Goal: Information Seeking & Learning: Find contact information

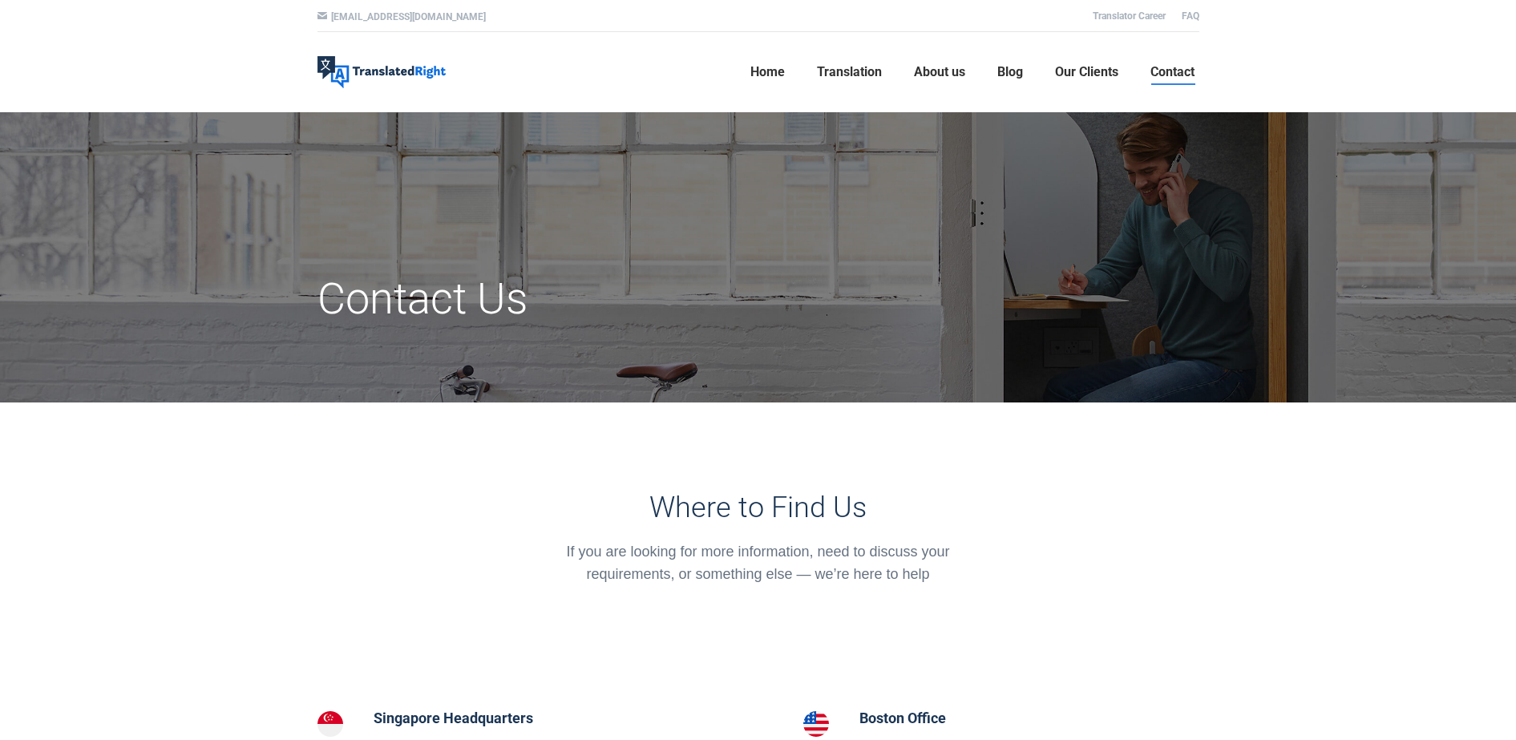
click at [448, 311] on h1 "Contact Us" at bounding box center [607, 299] width 580 height 53
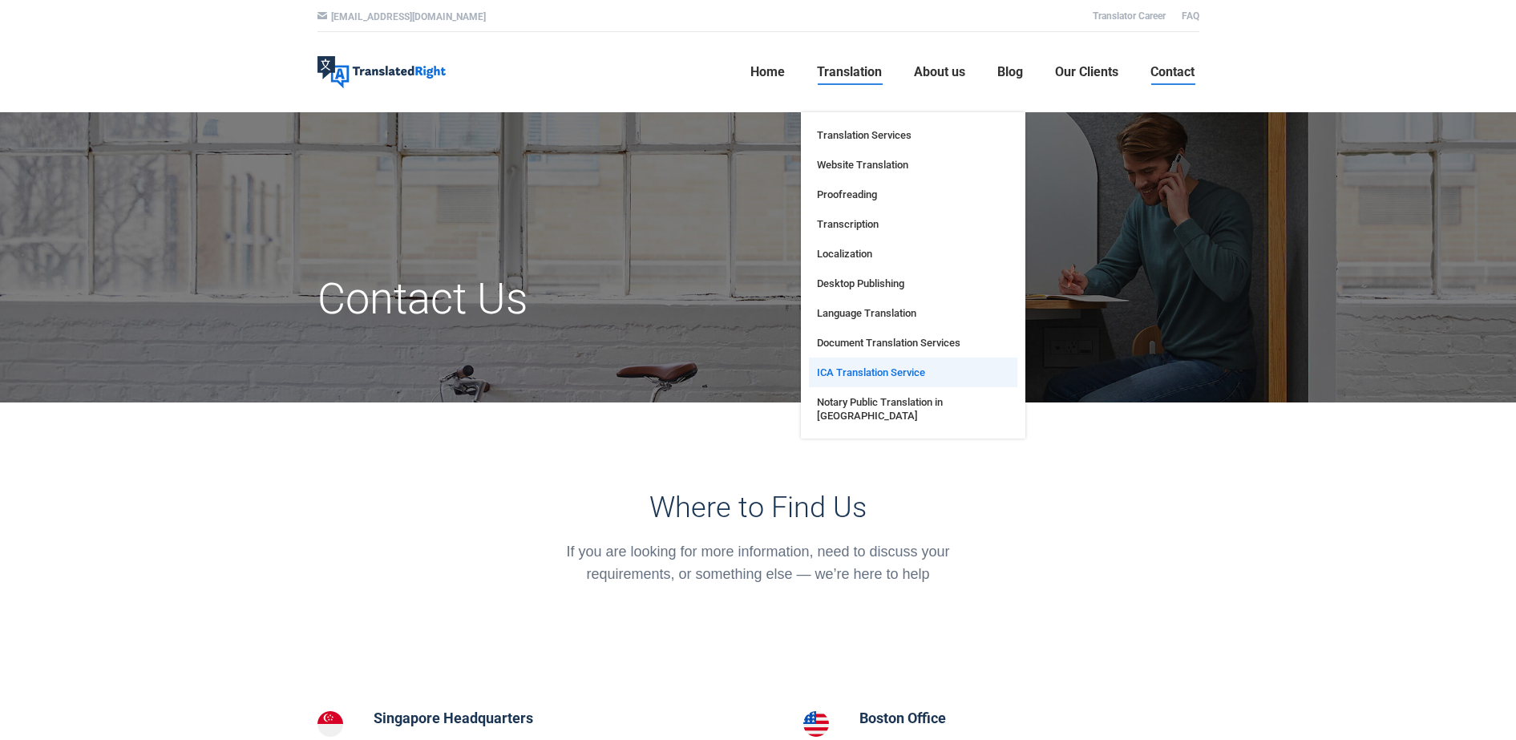
click at [870, 376] on span "ICA Translation Service" at bounding box center [871, 373] width 108 height 14
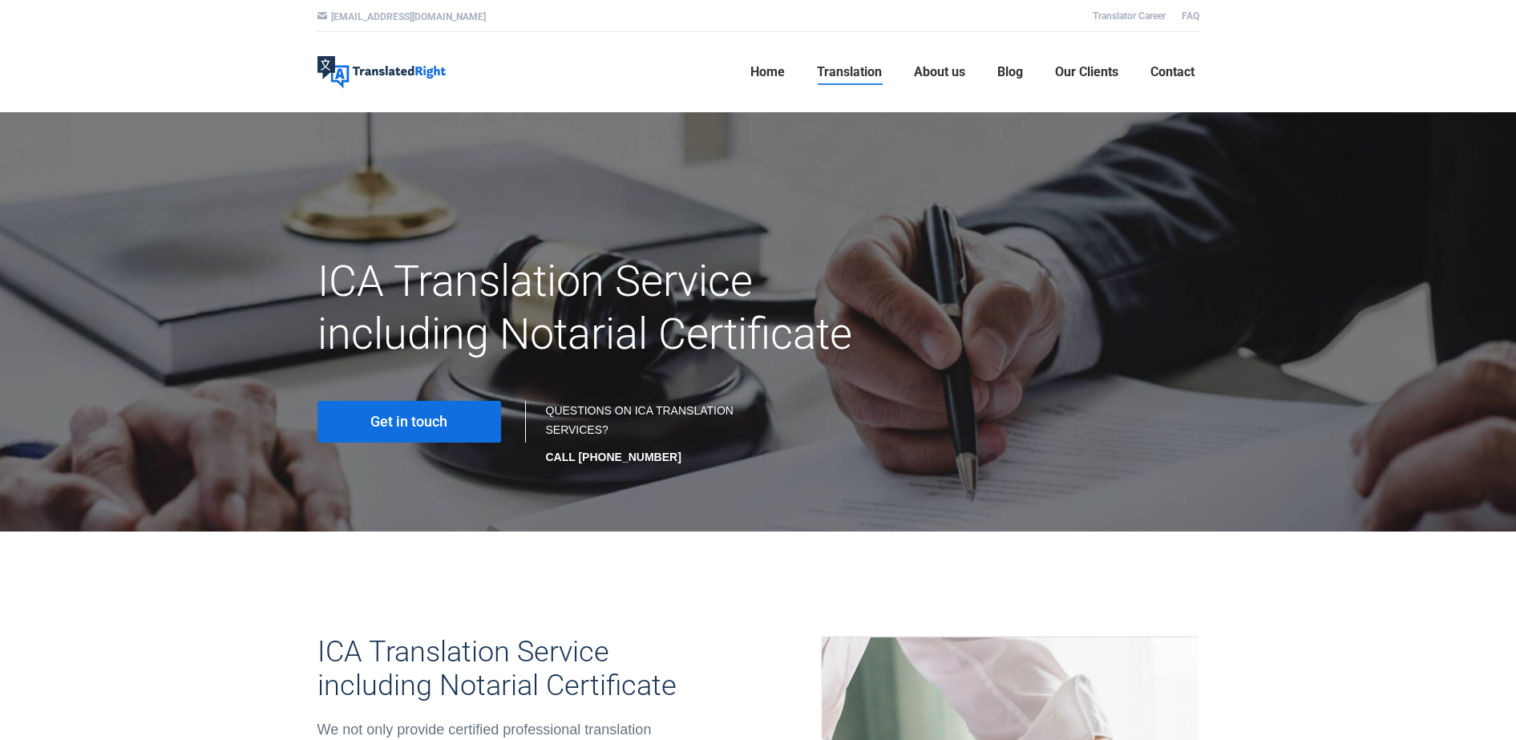
click at [457, 428] on link "Get in touch" at bounding box center [409, 422] width 184 height 42
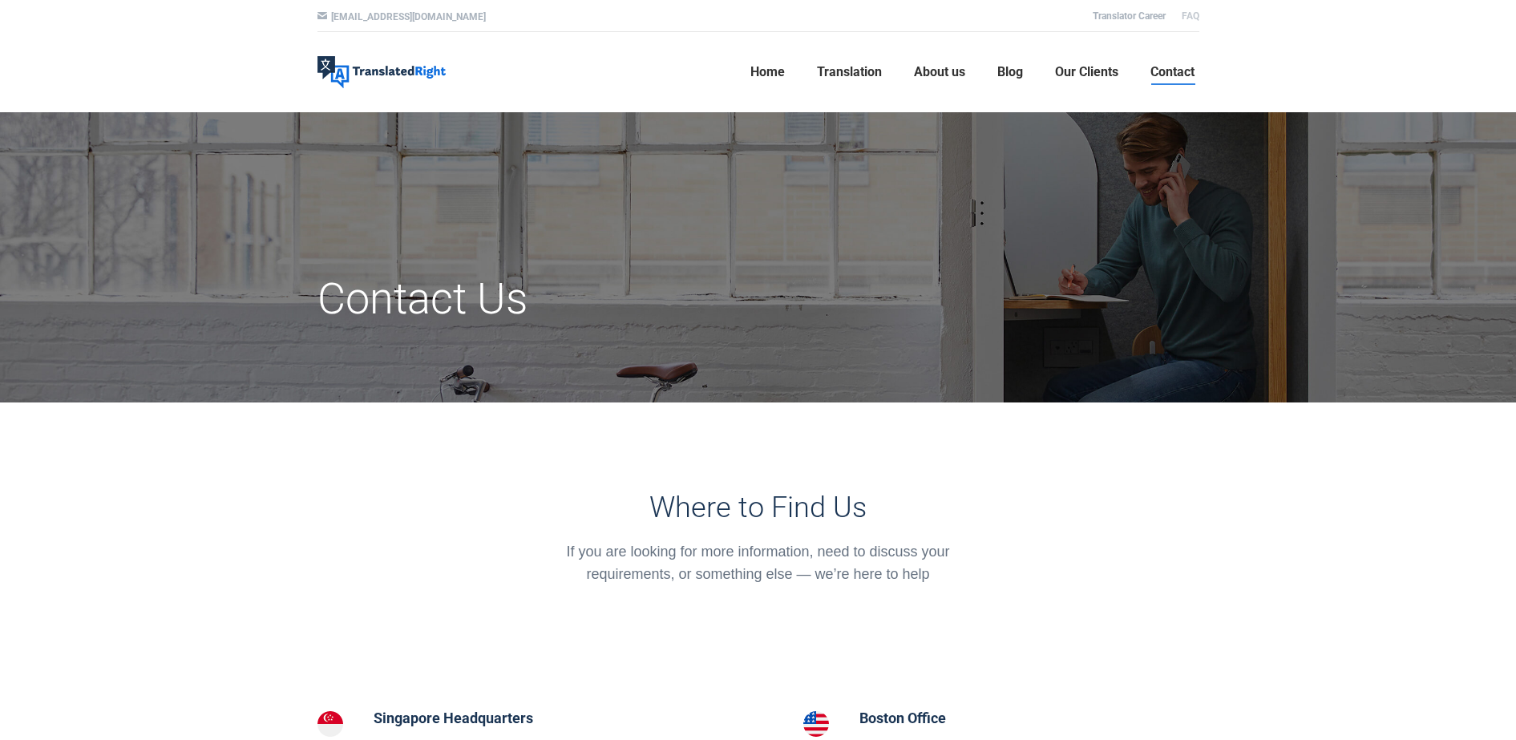
click at [1195, 12] on link "FAQ" at bounding box center [1191, 15] width 18 height 11
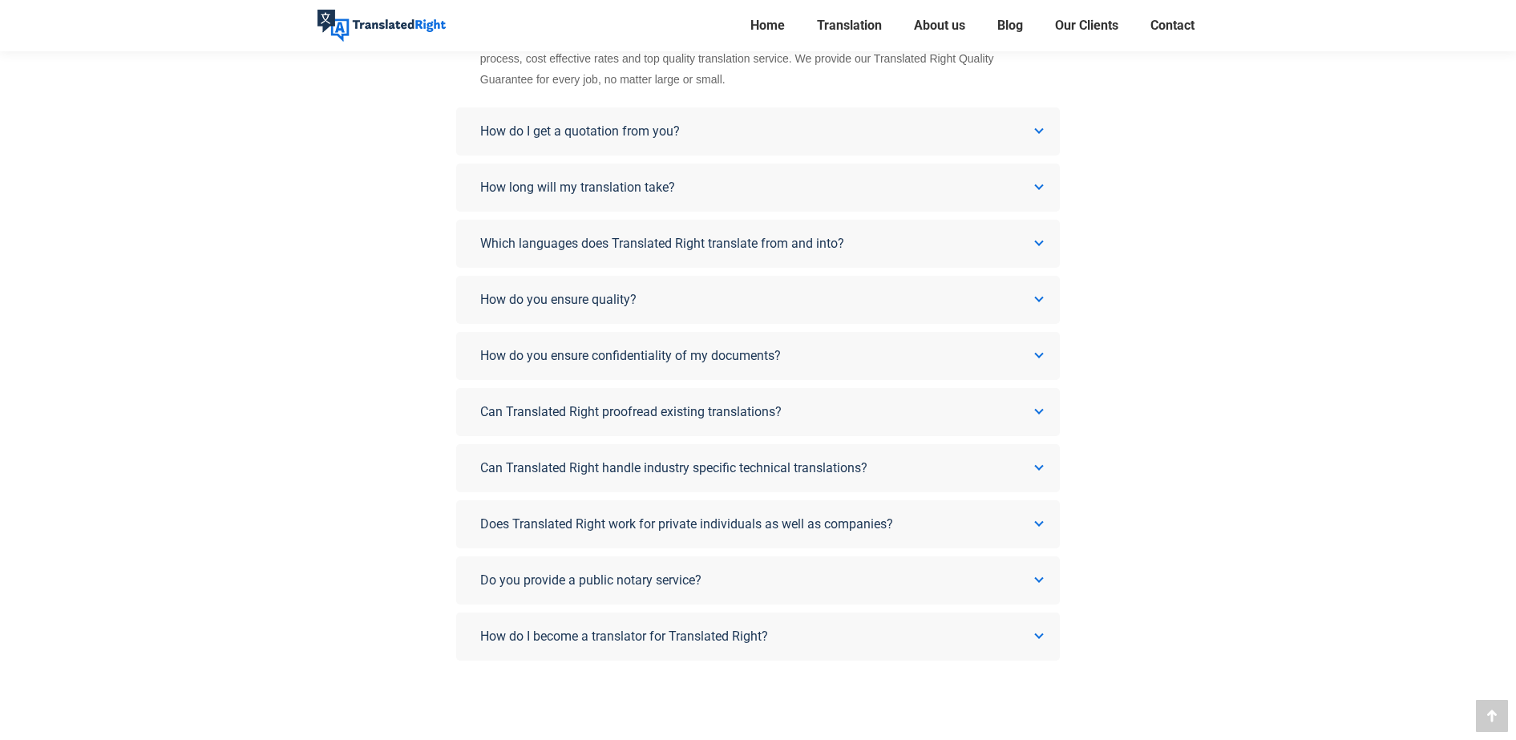
scroll to position [408, 0]
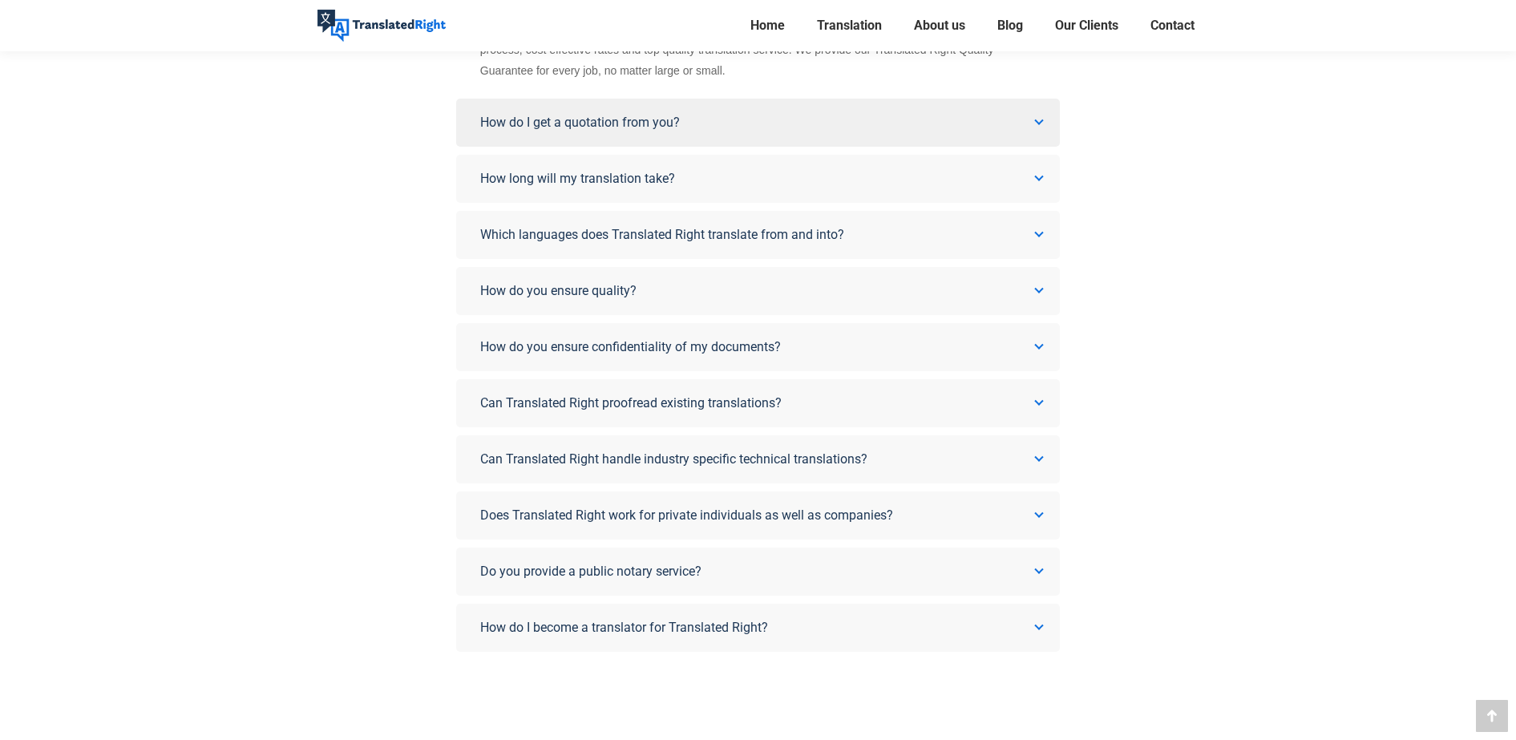
click at [993, 112] on link "How do I get a quotation from you?" at bounding box center [758, 123] width 604 height 48
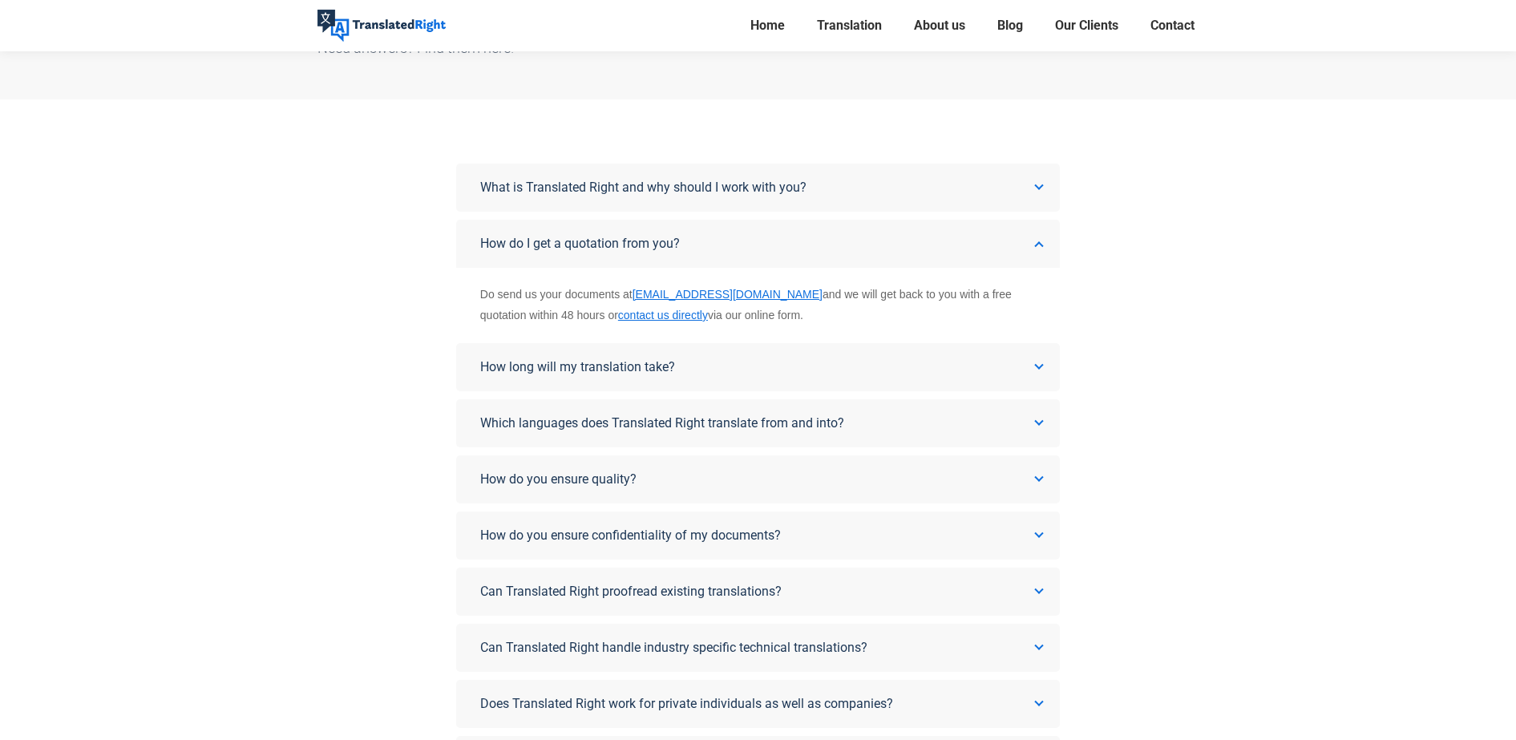
scroll to position [139, 0]
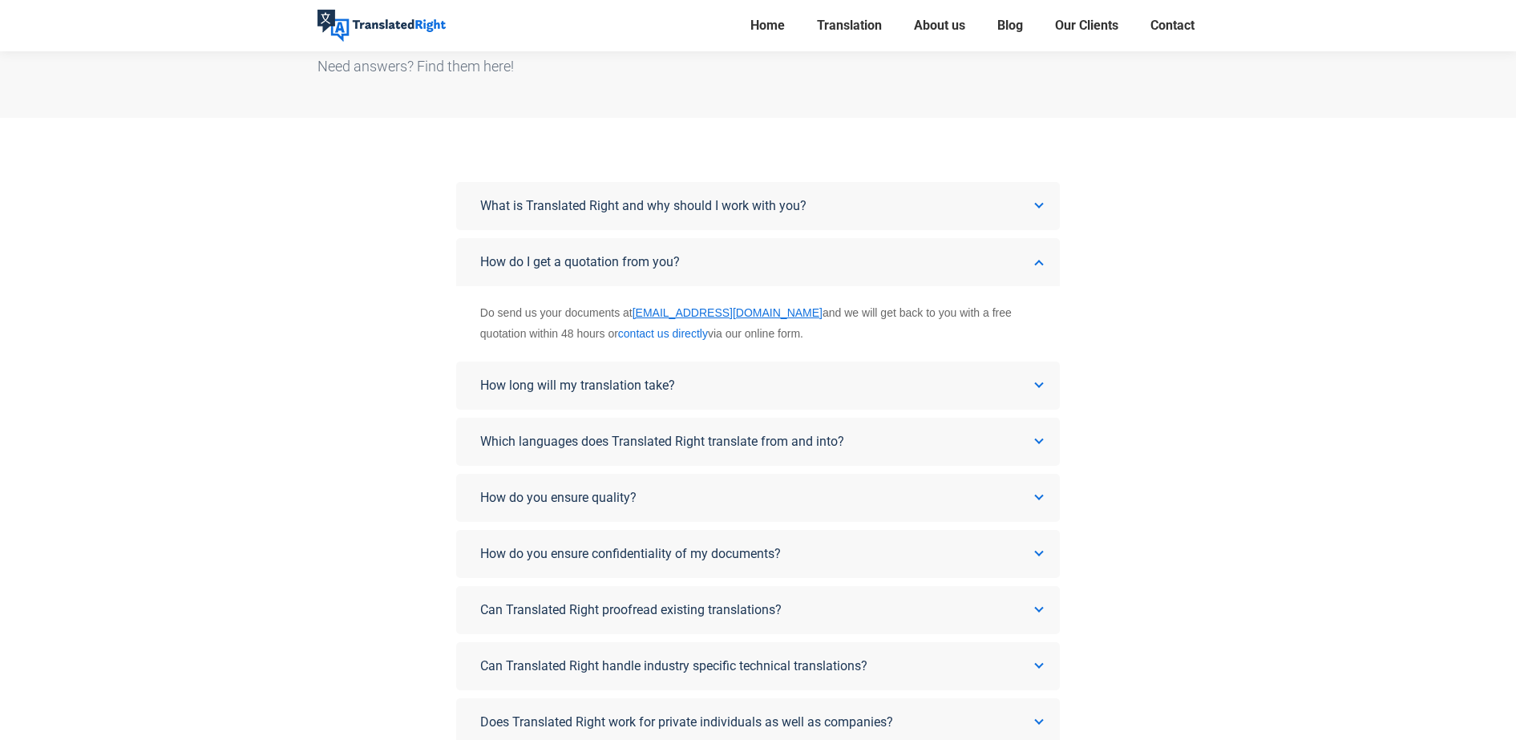
click at [618, 337] on link "contact us directly" at bounding box center [663, 333] width 90 height 13
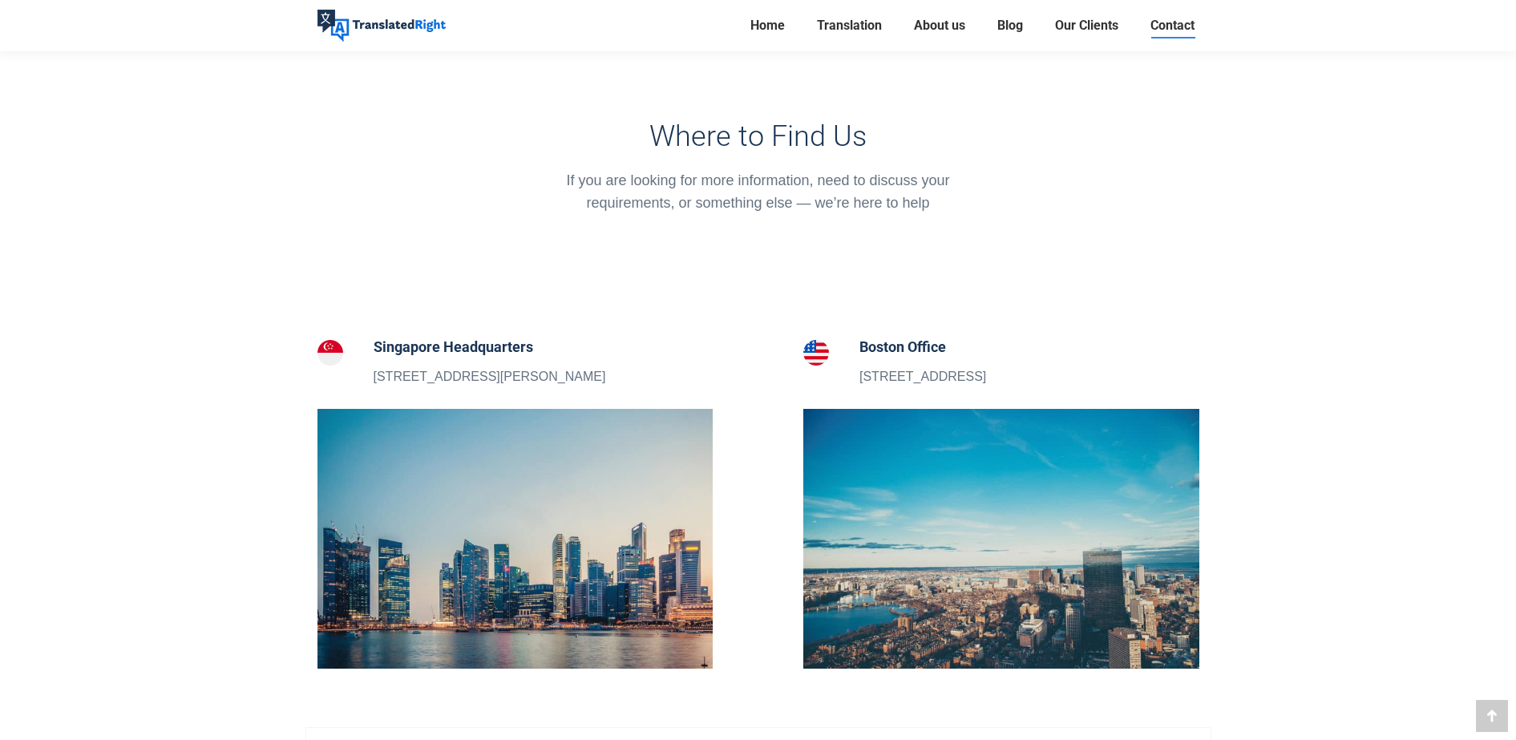
scroll to position [331, 0]
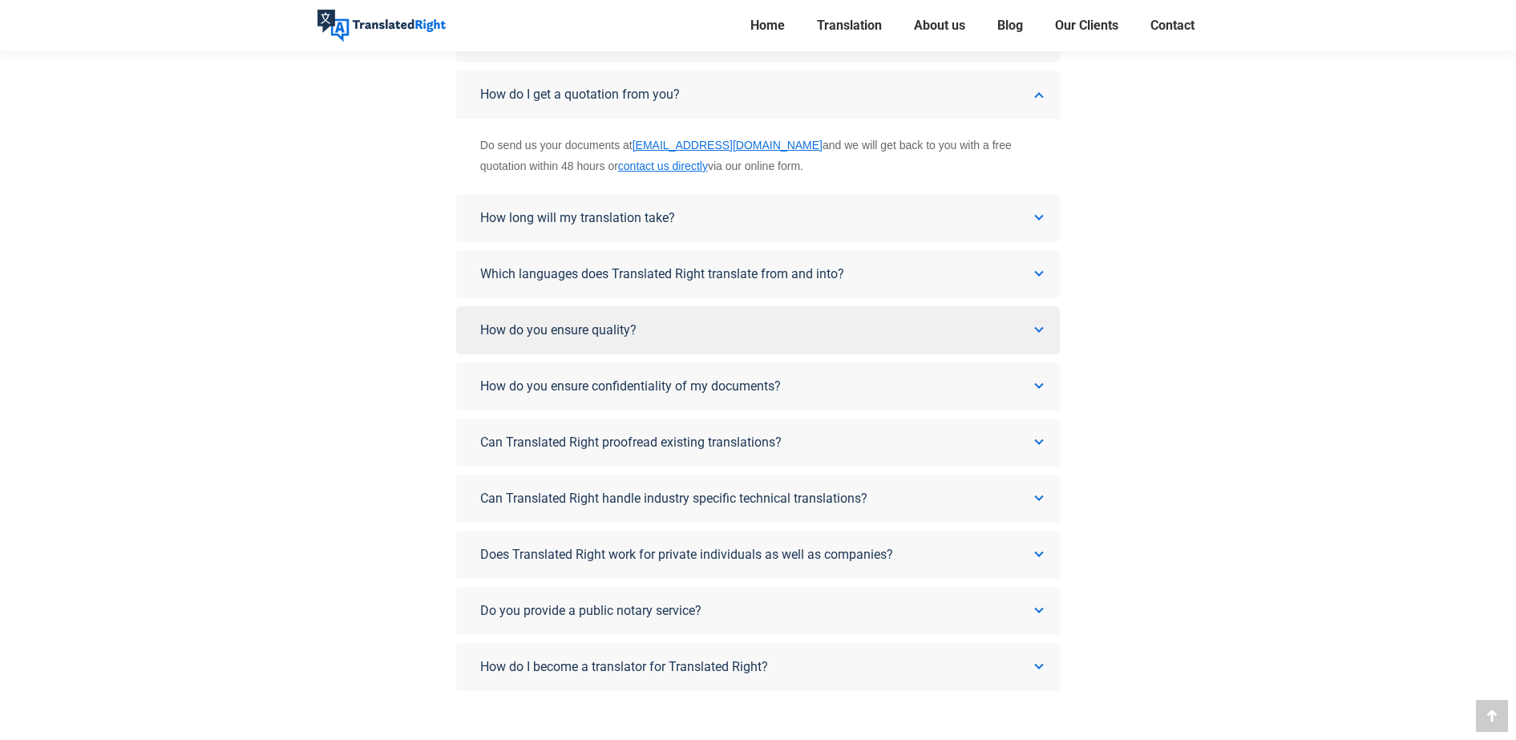
scroll to position [326, 0]
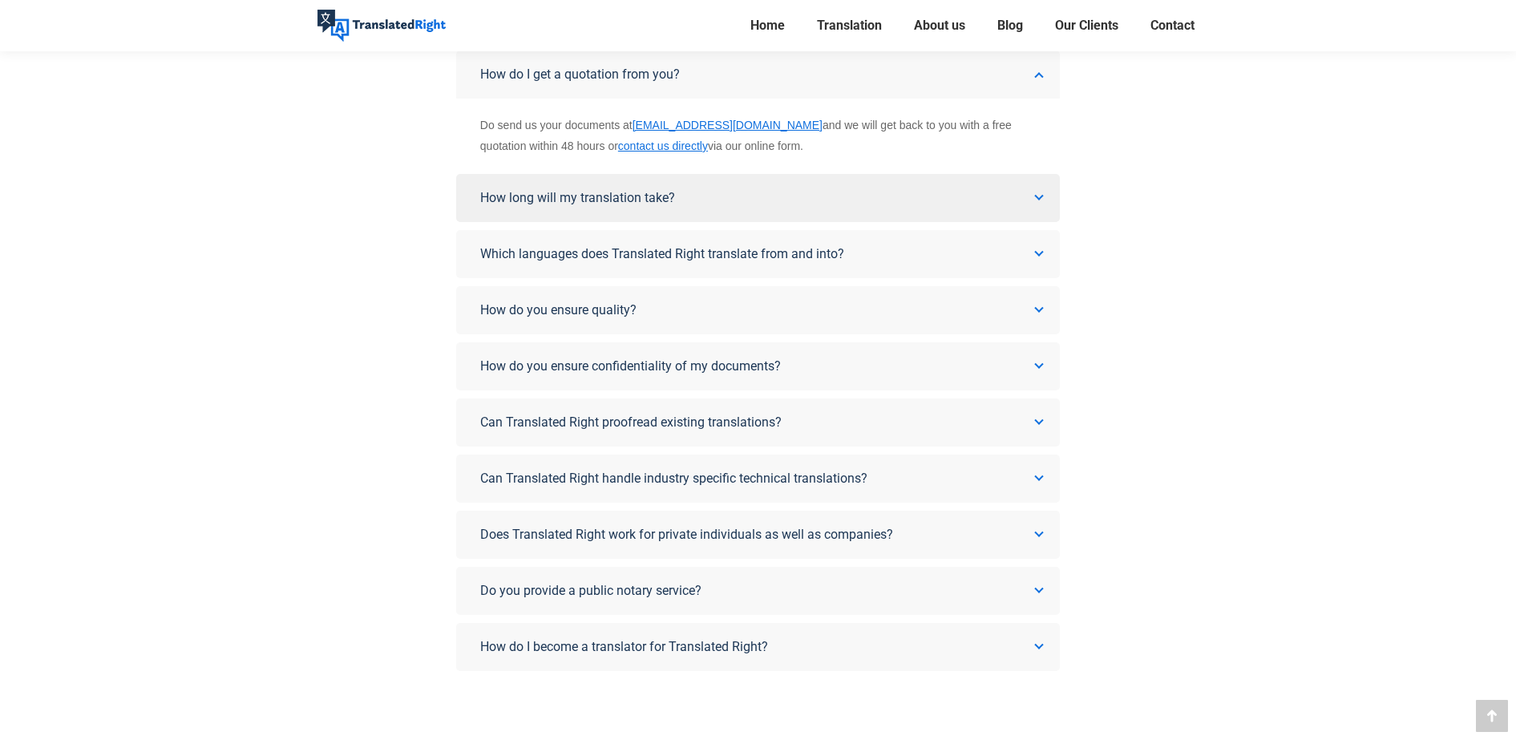
click at [878, 197] on link "How long will my translation take?" at bounding box center [758, 198] width 604 height 48
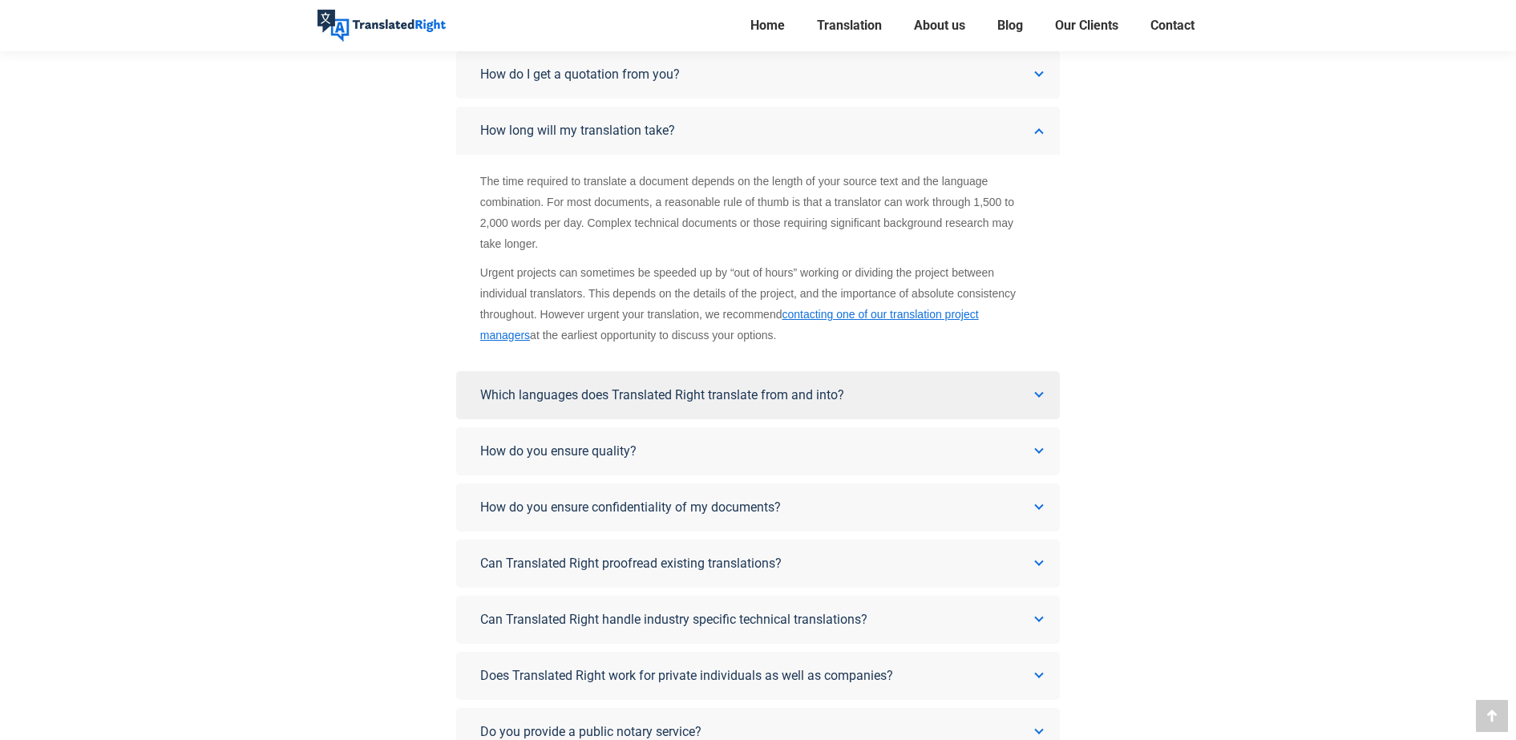
click at [797, 387] on span "Which languages does Translated Right translate from and into?" at bounding box center [662, 394] width 364 height 15
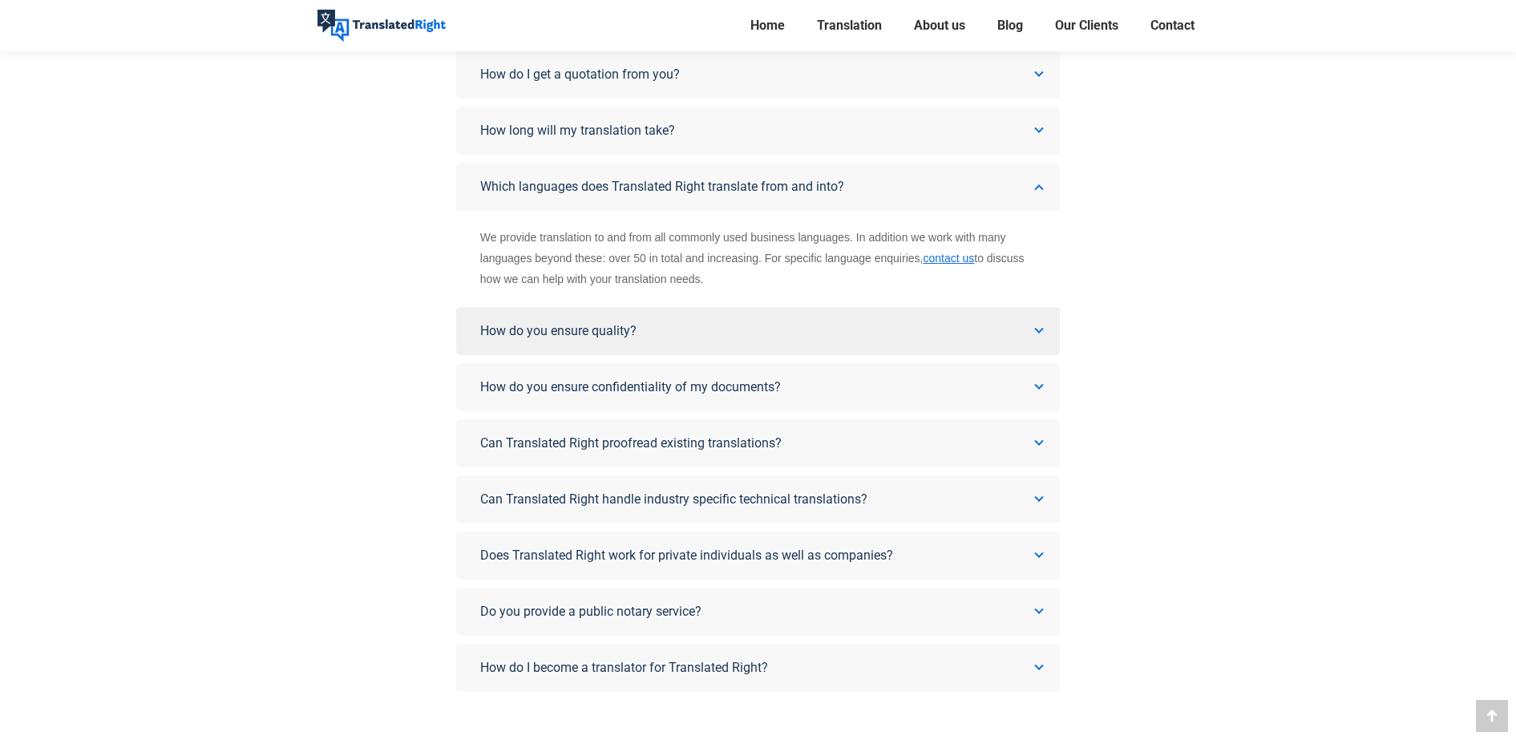
click at [790, 330] on link "How do you ensure quality?" at bounding box center [758, 331] width 604 height 48
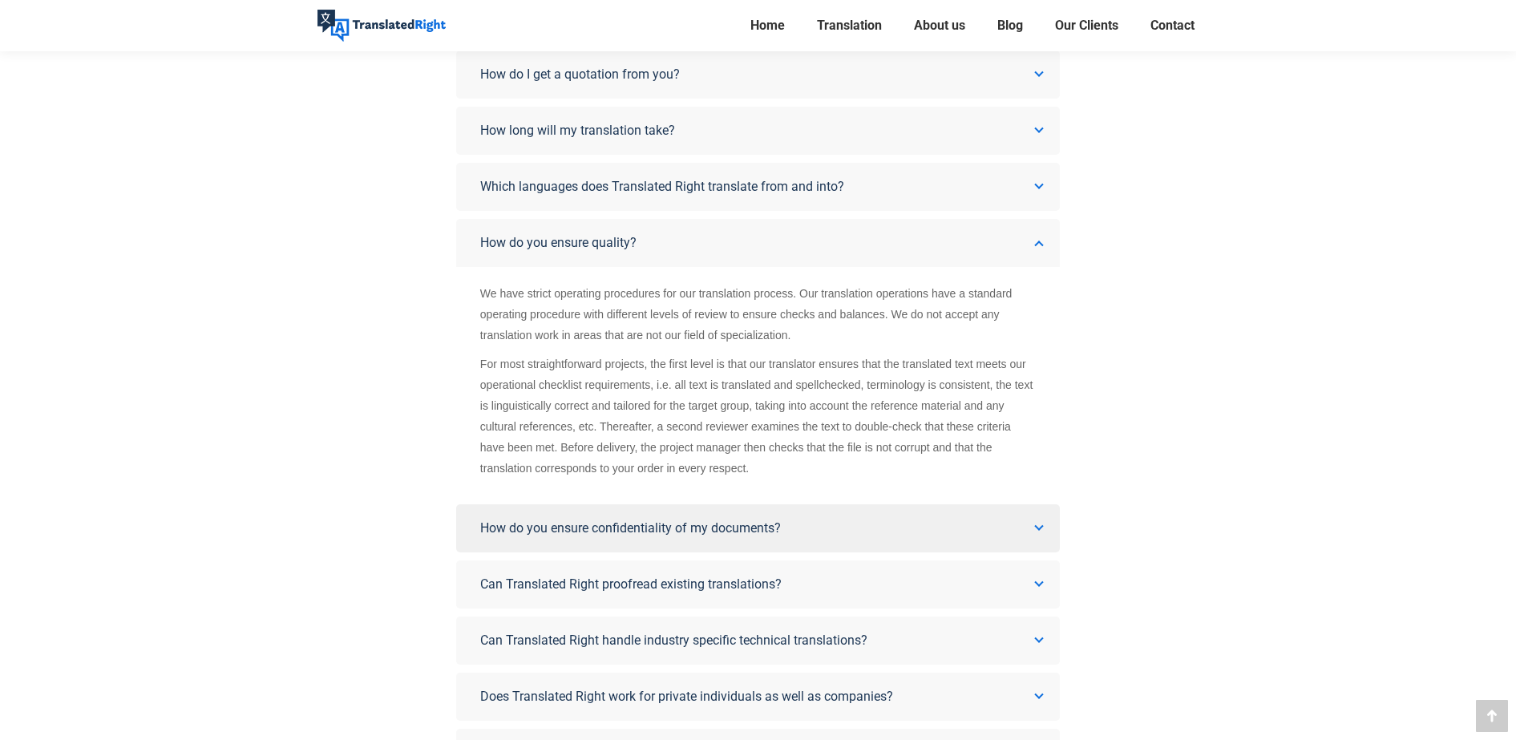
click at [741, 527] on span "How do you ensure confidentiality of my documents?" at bounding box center [630, 527] width 301 height 15
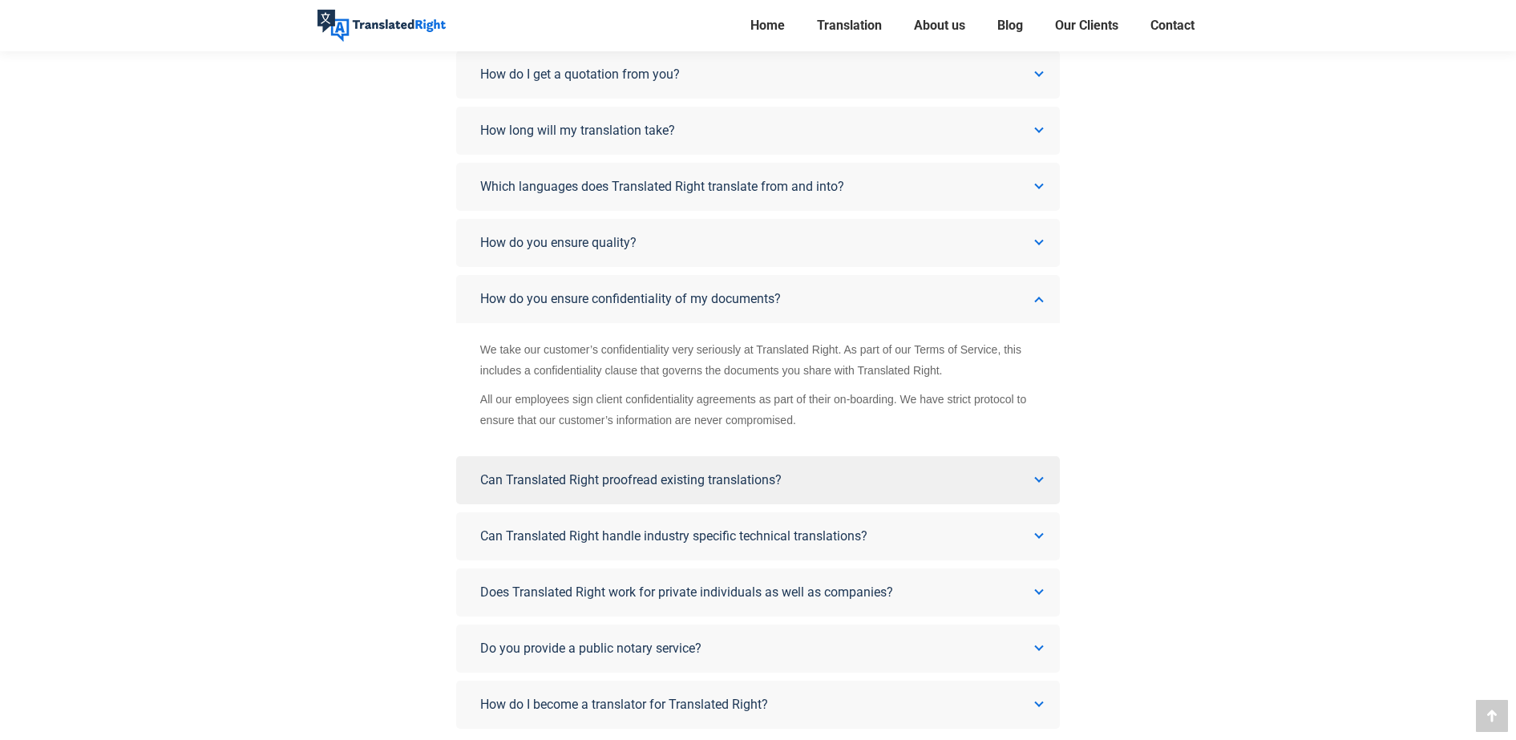
click at [766, 494] on link "Can Translated Right proofread existing translations?" at bounding box center [758, 480] width 604 height 48
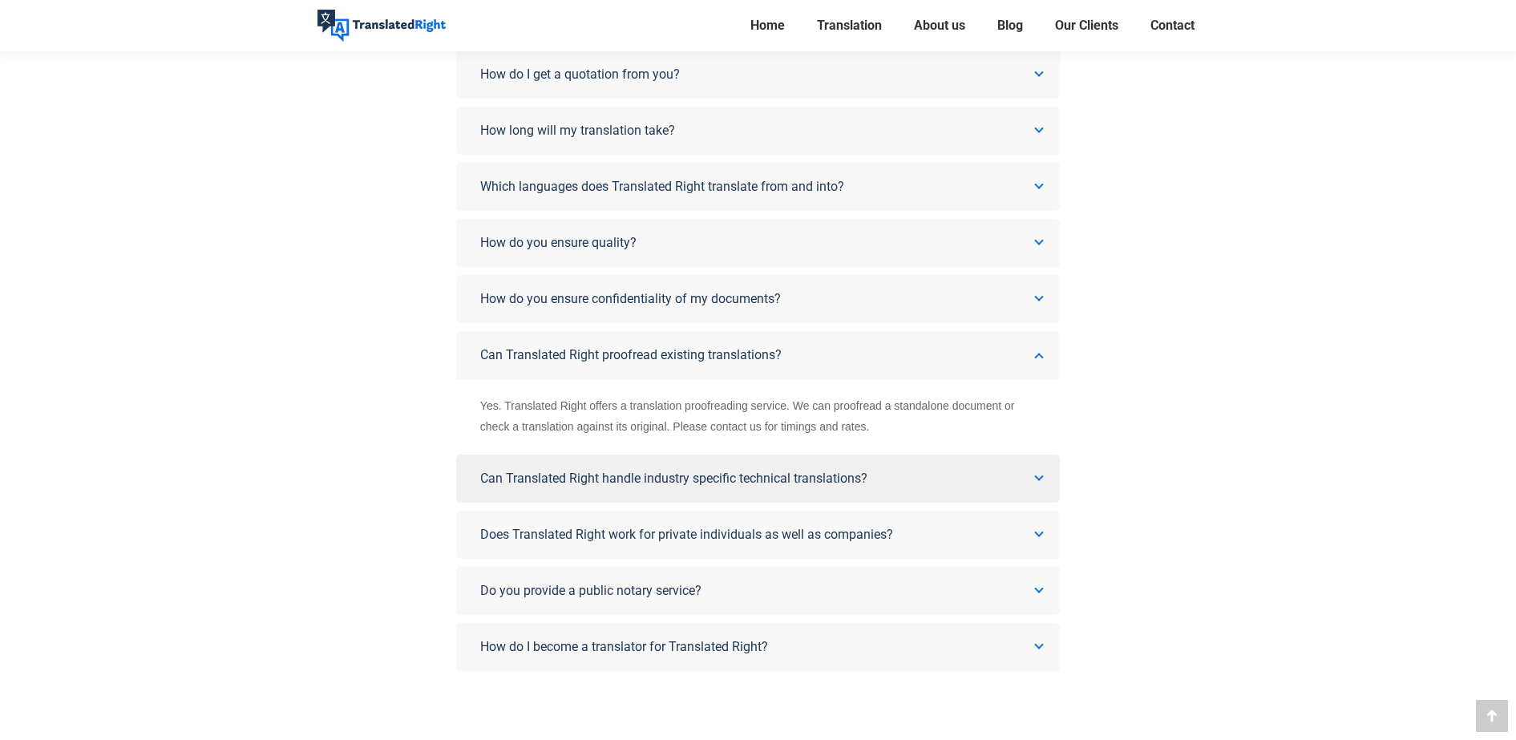
click at [767, 482] on span "Can Translated Right handle industry specific technical translations?" at bounding box center [673, 478] width 387 height 15
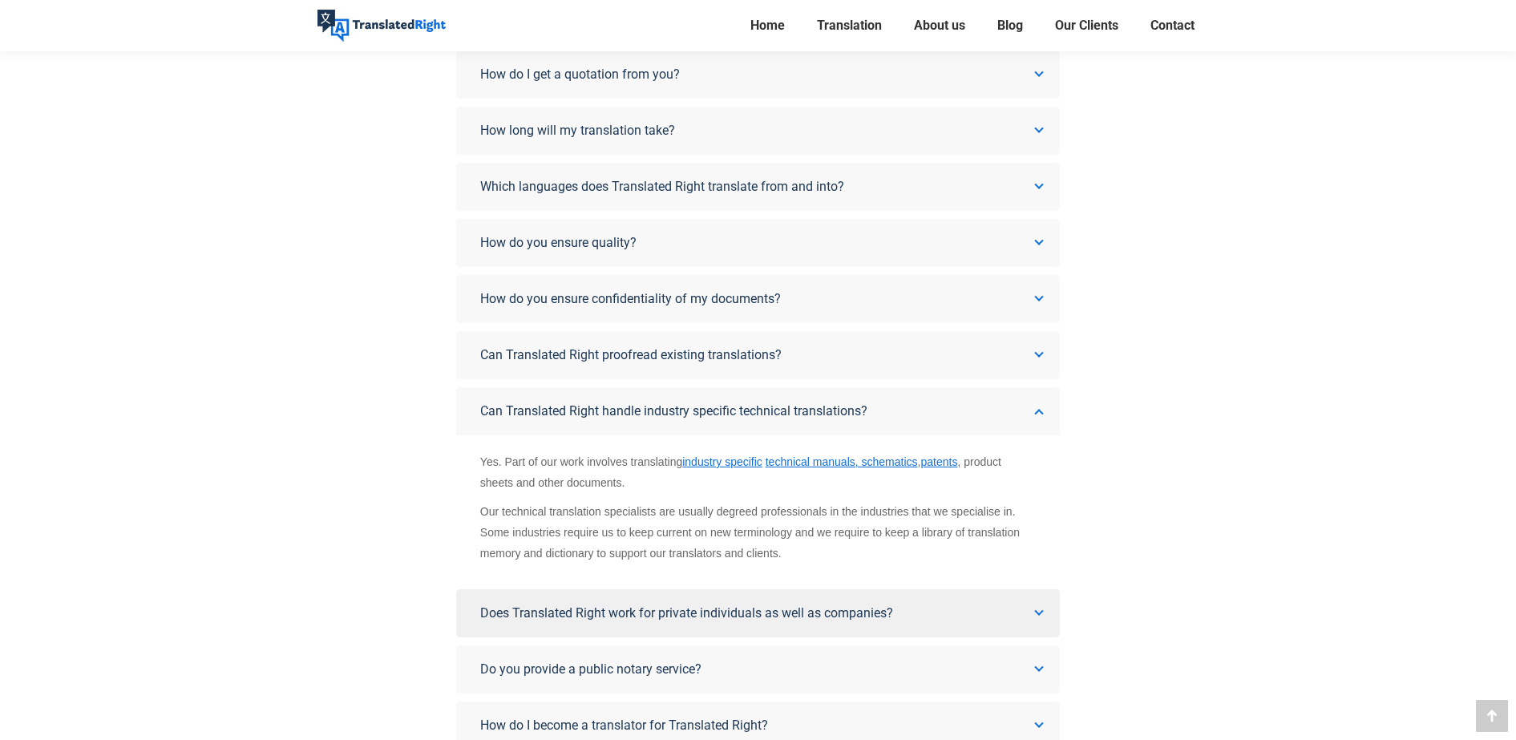
click at [728, 613] on span "Does Translated Right work for private individuals as well as companies?" at bounding box center [686, 612] width 413 height 15
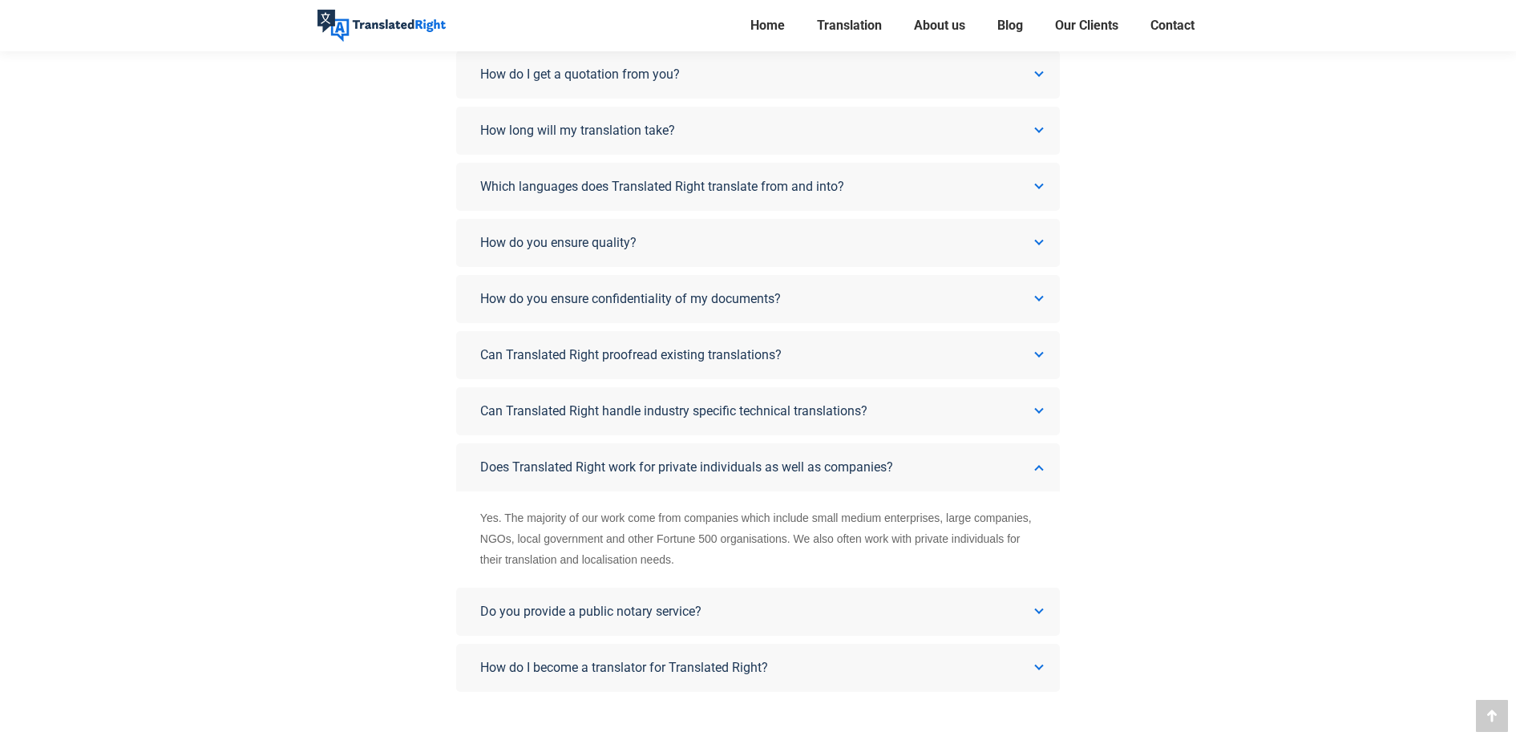
click at [728, 613] on link "Do you provide a public notary service?" at bounding box center [758, 612] width 604 height 48
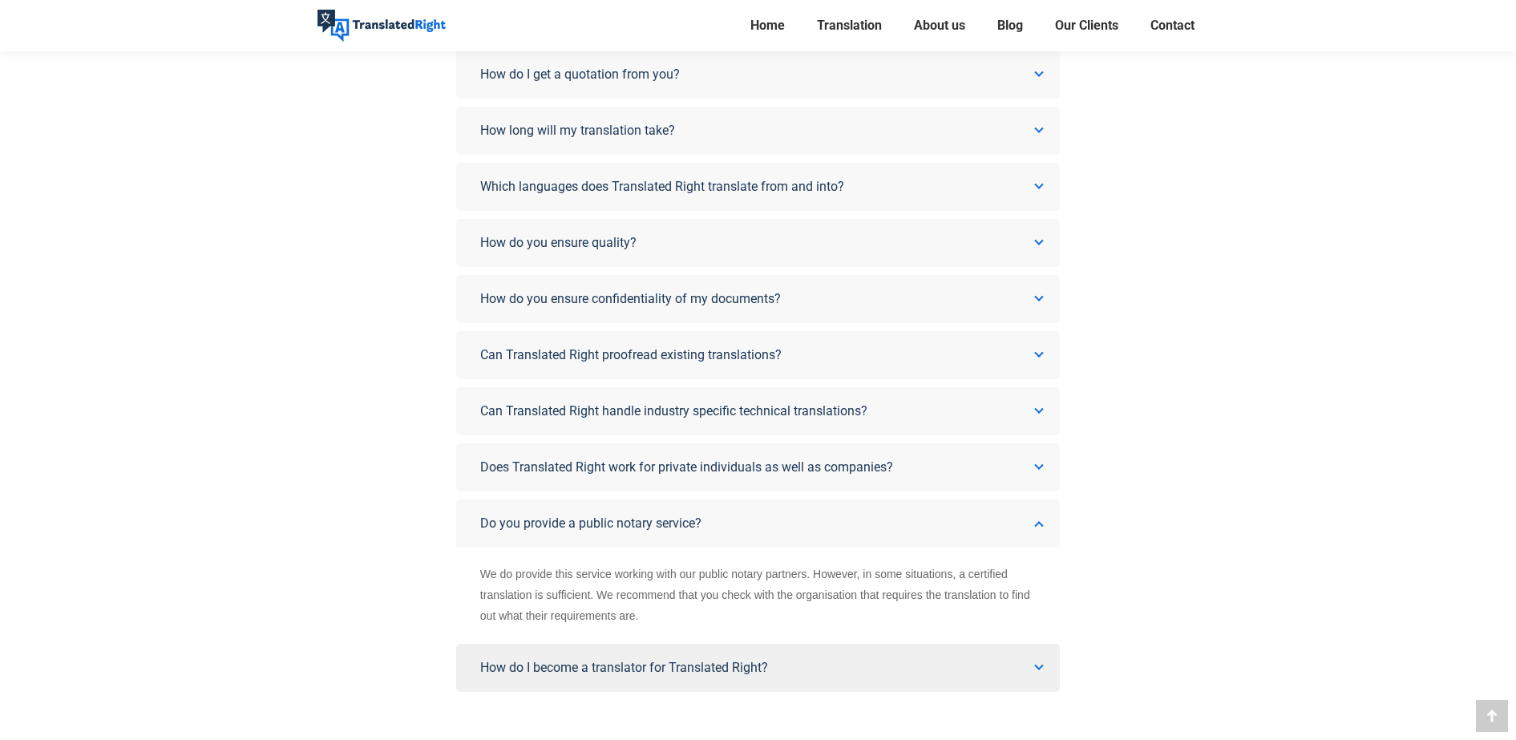
click at [724, 668] on span "How do I become a translator for Translated Right?" at bounding box center [624, 667] width 288 height 15
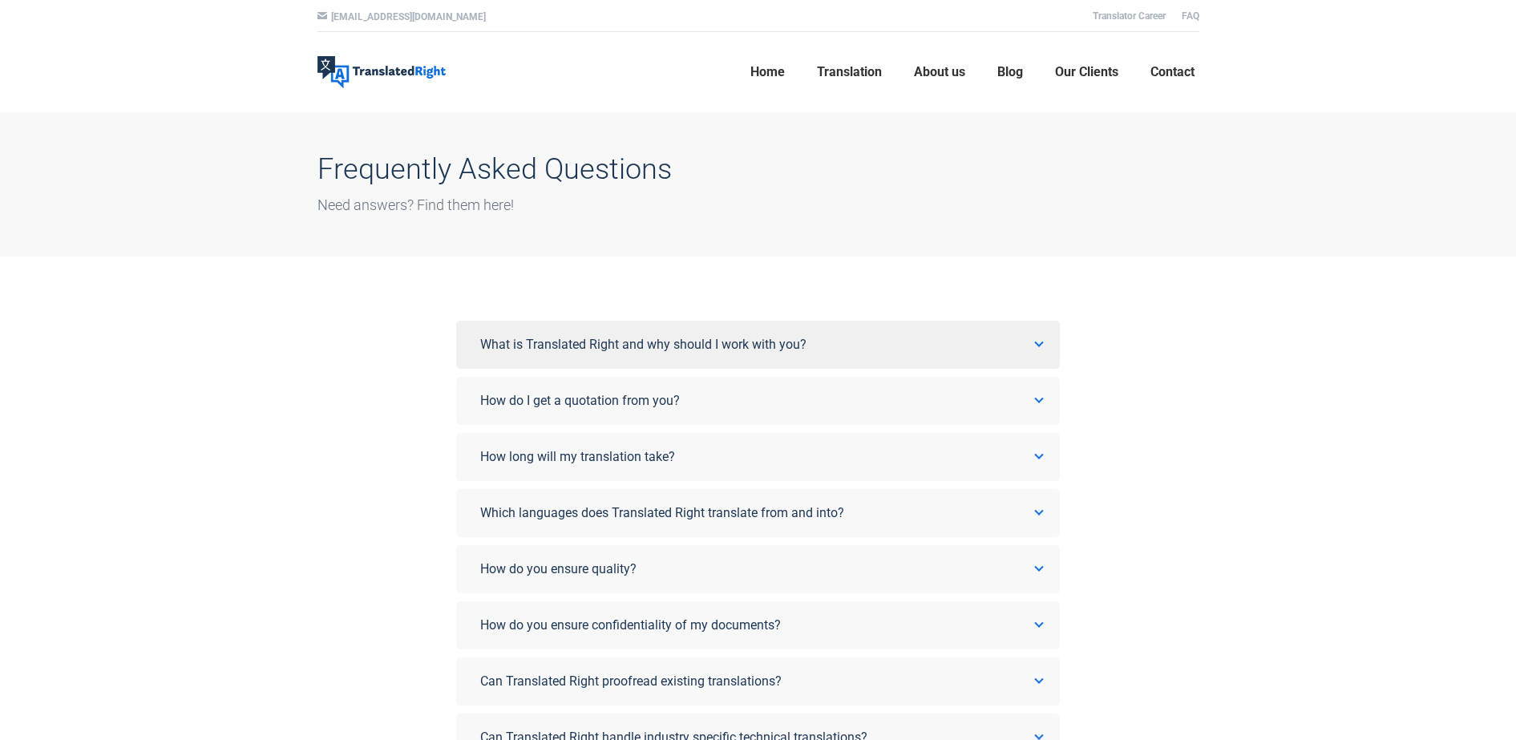
click at [559, 339] on span "What is Translated Right and why should I work with you?" at bounding box center [643, 344] width 326 height 15
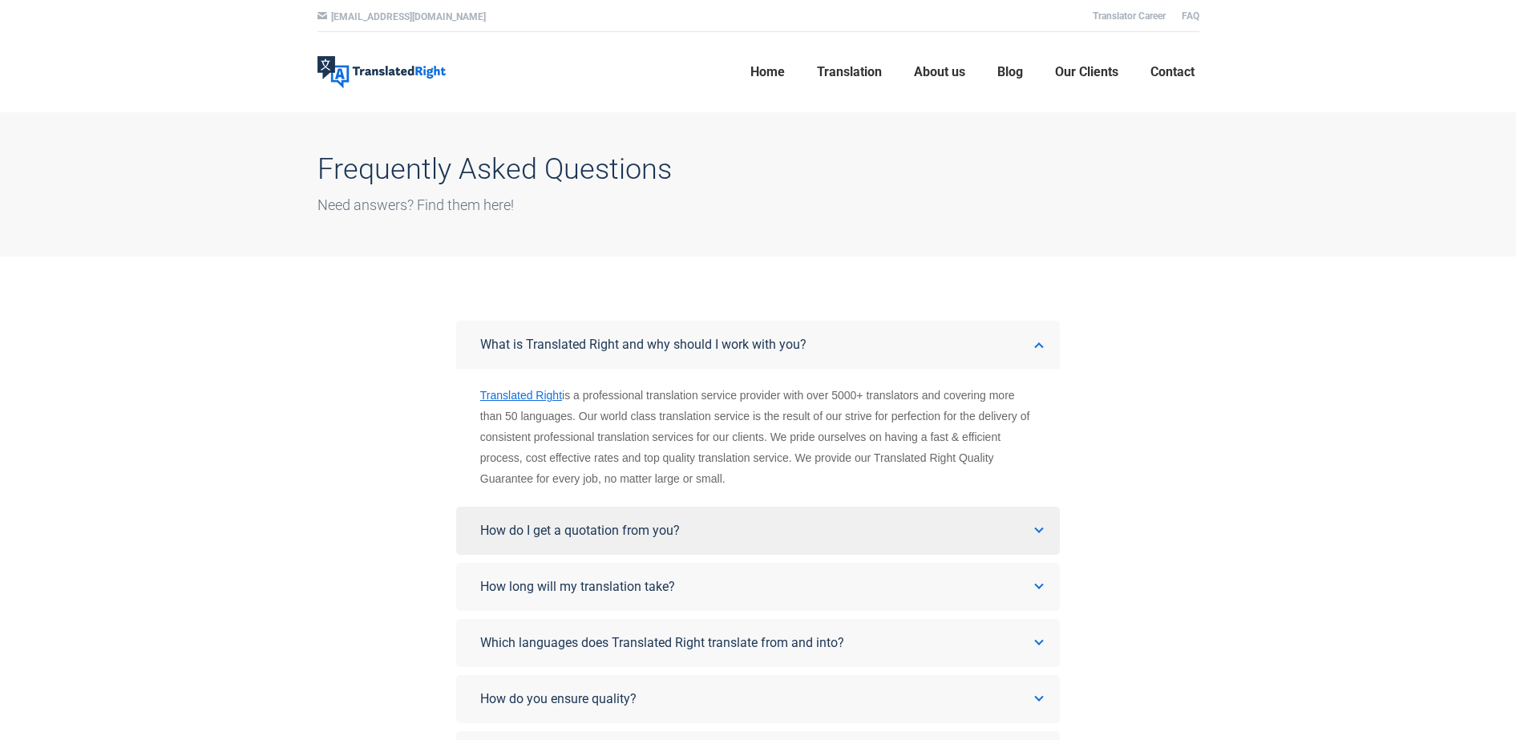
click at [575, 525] on span "How do I get a quotation from you?" at bounding box center [580, 530] width 200 height 15
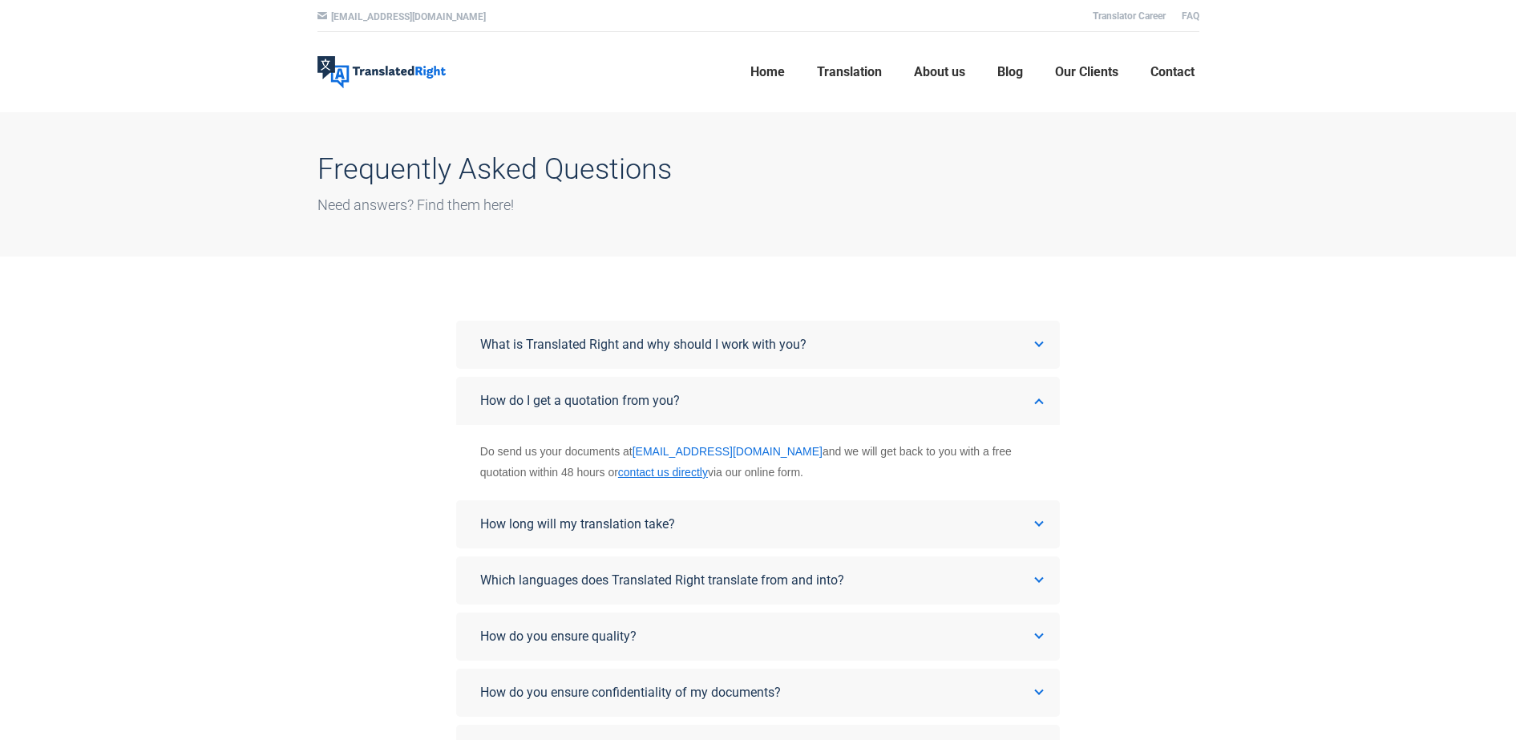
click at [713, 451] on link "[EMAIL_ADDRESS][DOMAIN_NAME]" at bounding box center [728, 451] width 190 height 13
